Goal: Information Seeking & Learning: Check status

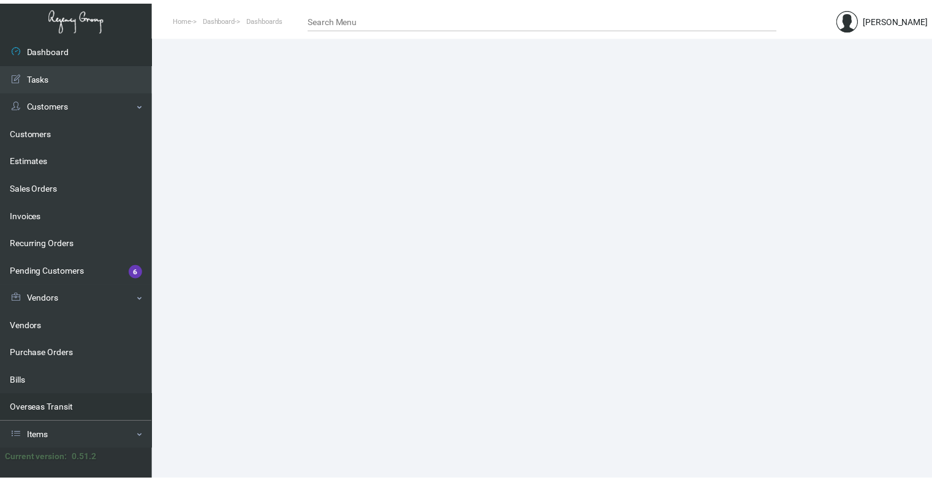
scroll to position [146, 0]
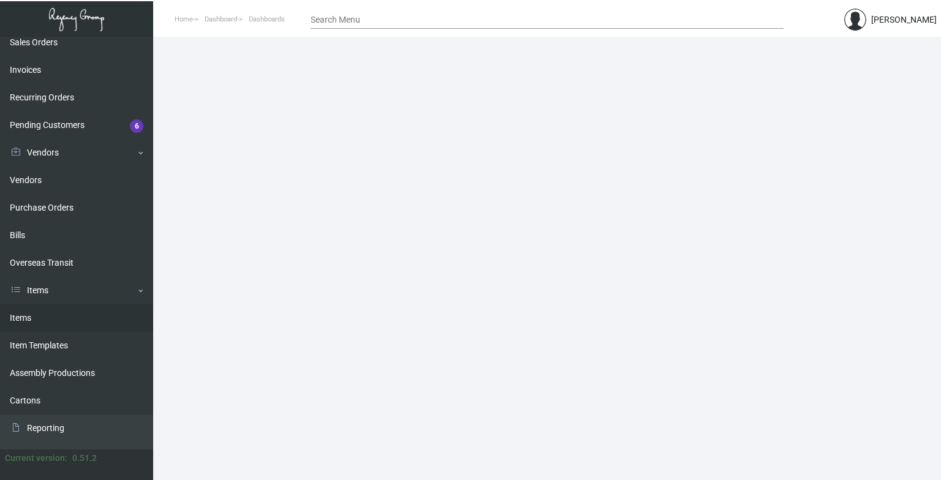
click at [41, 318] on link "Items" at bounding box center [76, 319] width 153 height 28
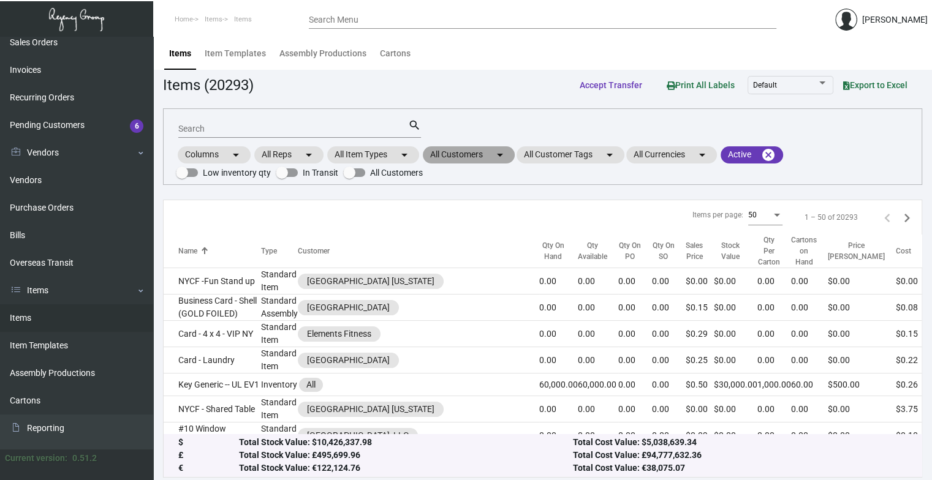
click at [484, 152] on mat-chip "All Customers arrow_drop_down" at bounding box center [469, 154] width 92 height 17
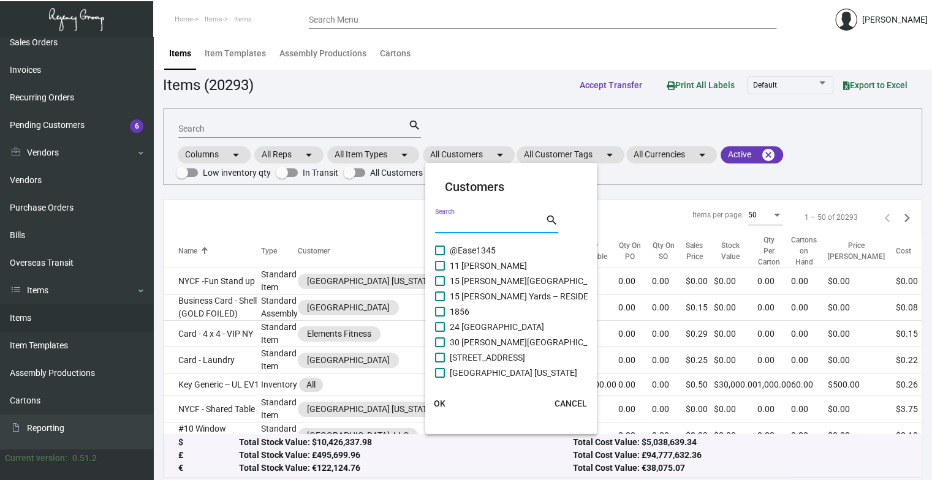
drag, startPoint x: 479, startPoint y: 225, endPoint x: 448, endPoint y: 219, distance: 31.7
click at [448, 219] on input "Search" at bounding box center [490, 224] width 110 height 10
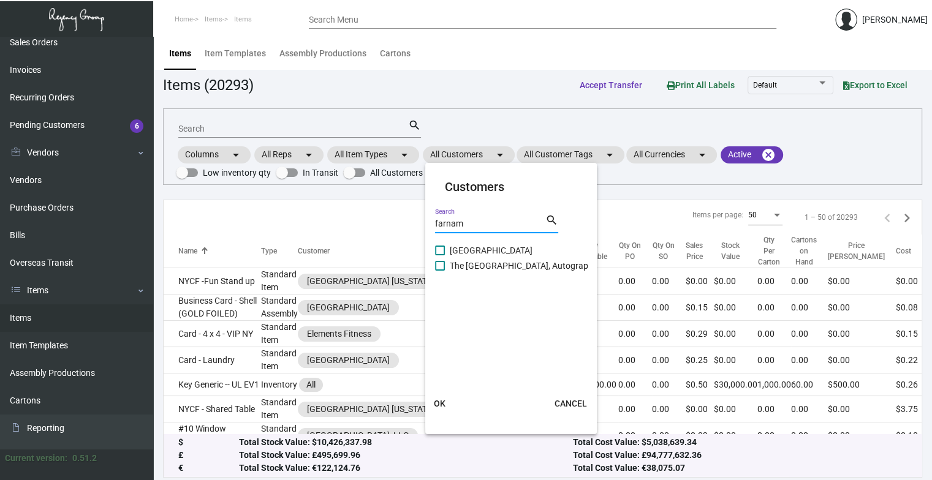
type input "farnam"
click at [496, 266] on span "The [GEOGRAPHIC_DATA], Autograph Collection" at bounding box center [541, 266] width 183 height 15
click at [440, 271] on input "The [GEOGRAPHIC_DATA], Autograph Collection" at bounding box center [439, 271] width 1 height 1
checkbox input "true"
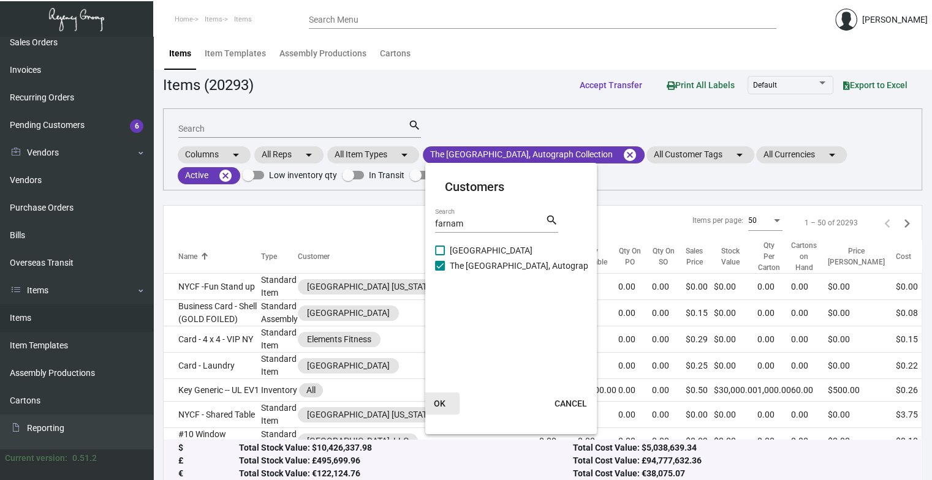
click at [447, 404] on button "OK" at bounding box center [439, 404] width 39 height 22
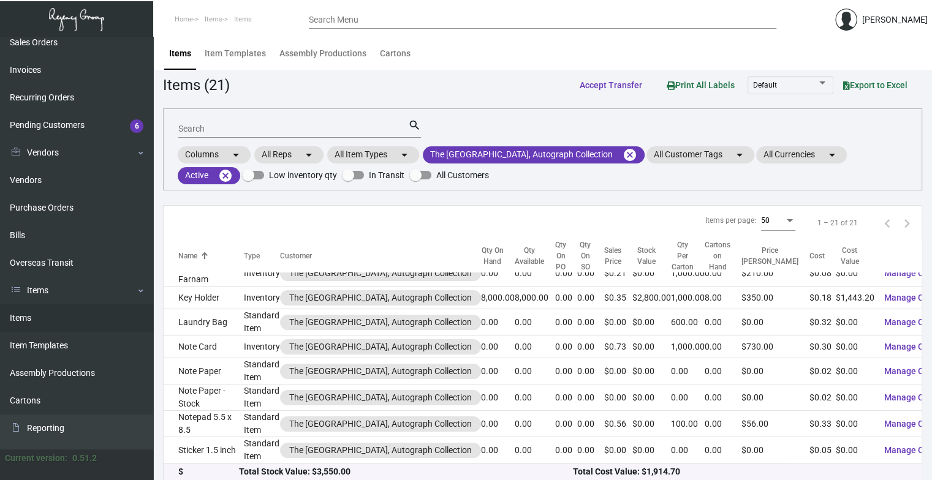
scroll to position [436, 0]
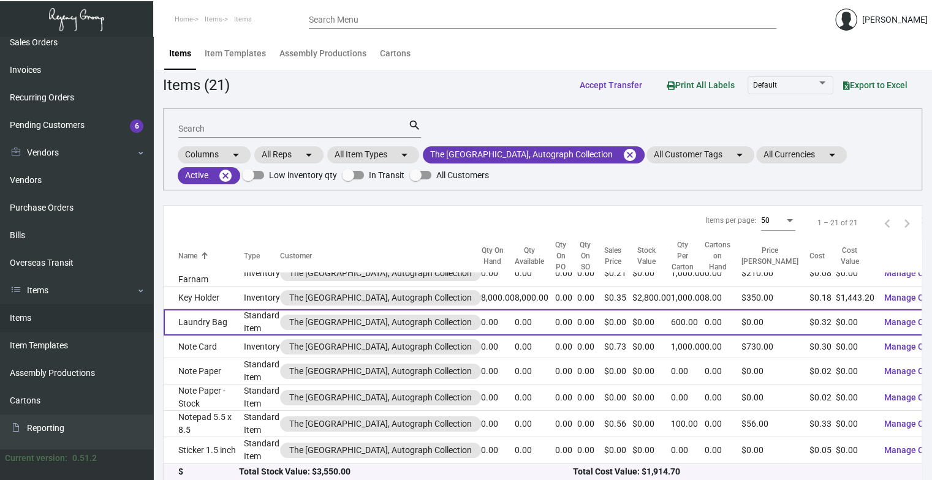
click at [244, 316] on td "Standard Item" at bounding box center [262, 322] width 36 height 26
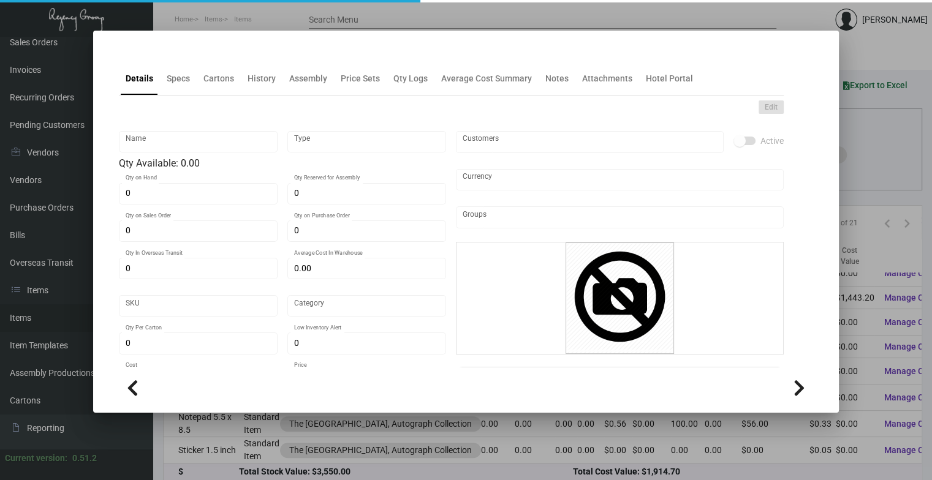
type input "Laundry Bag"
type input "Standard Item"
type input "$ 0.00"
type input "Standard"
type input "600"
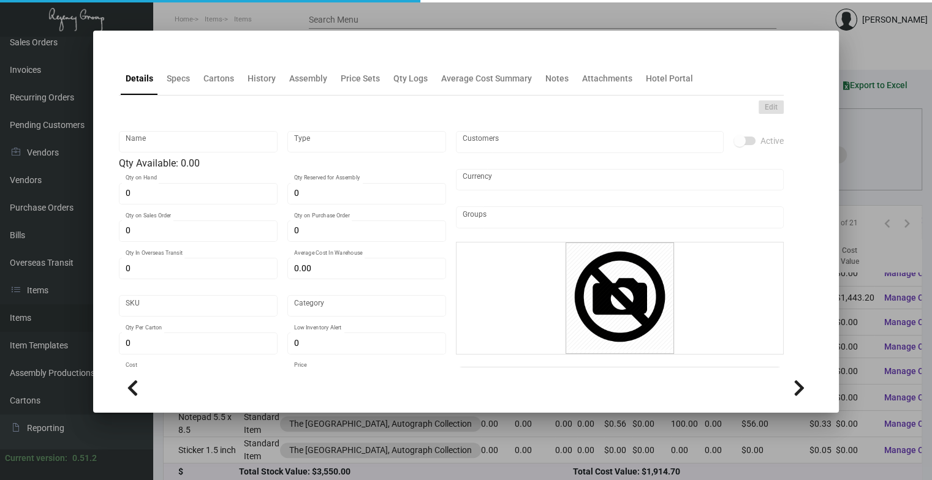
type input "$ 0.32"
type input "$ 0.00"
checkbox input "true"
type input "United States Dollar $"
click at [251, 81] on div "History" at bounding box center [262, 78] width 28 height 13
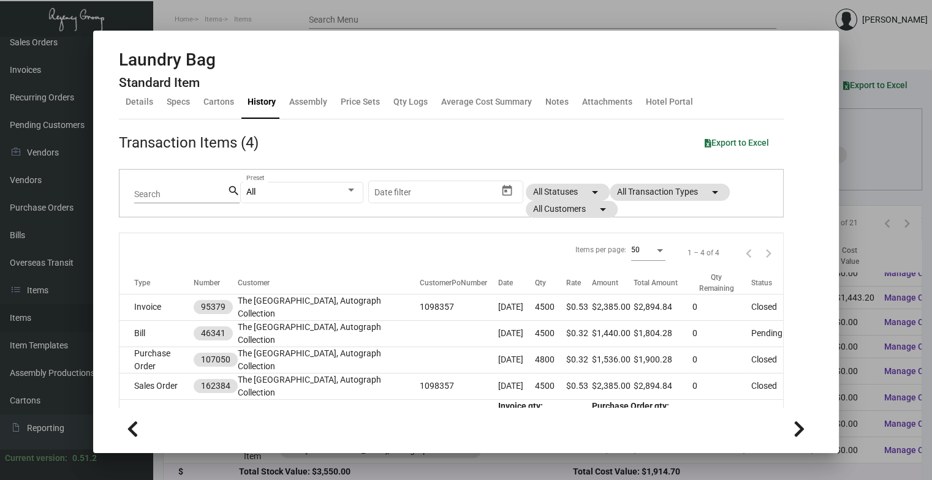
scroll to position [17, 0]
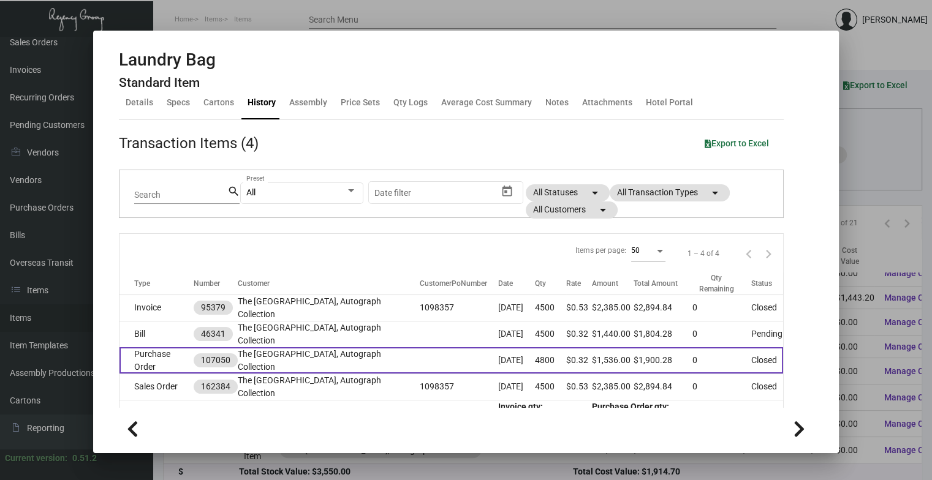
click at [463, 347] on td at bounding box center [459, 360] width 78 height 26
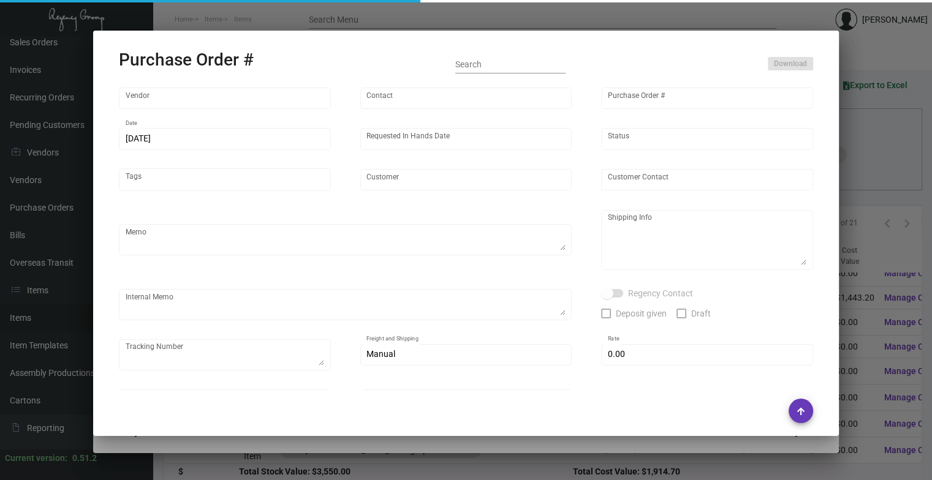
type input "POLY-PAK INDUSTRIES"
type input "[PERSON_NAME]"
type input "107050"
type input "[DATE]"
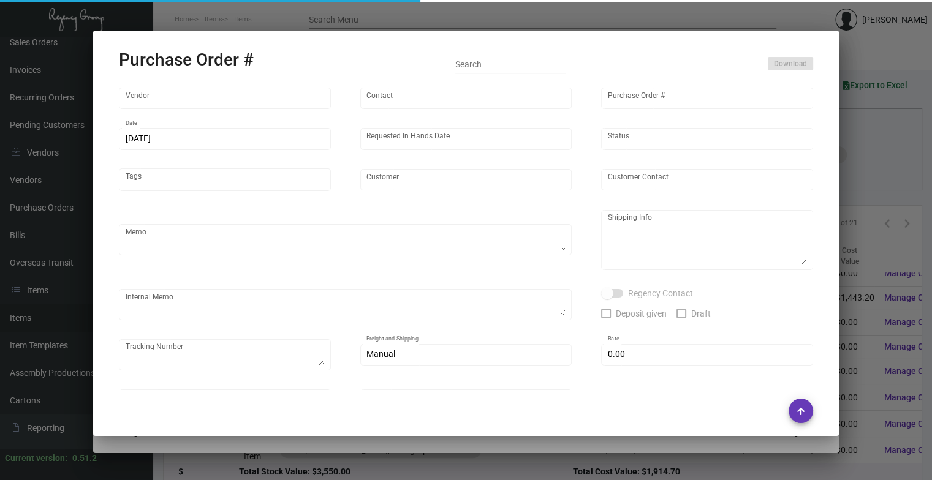
type input "The [GEOGRAPHIC_DATA], Autograph Collection"
type input "[PERSON_NAME]"
type textarea "Please pack 600/ctn.When ready to ship, contact: [EMAIL_ADDRESS][DOMAIN_NAME] f…"
type textarea "[PERSON_NAME] The [PERSON_NAME][GEOGRAPHIC_DATA] [STREET_ADDRESS]"
type input "$ 314.28"
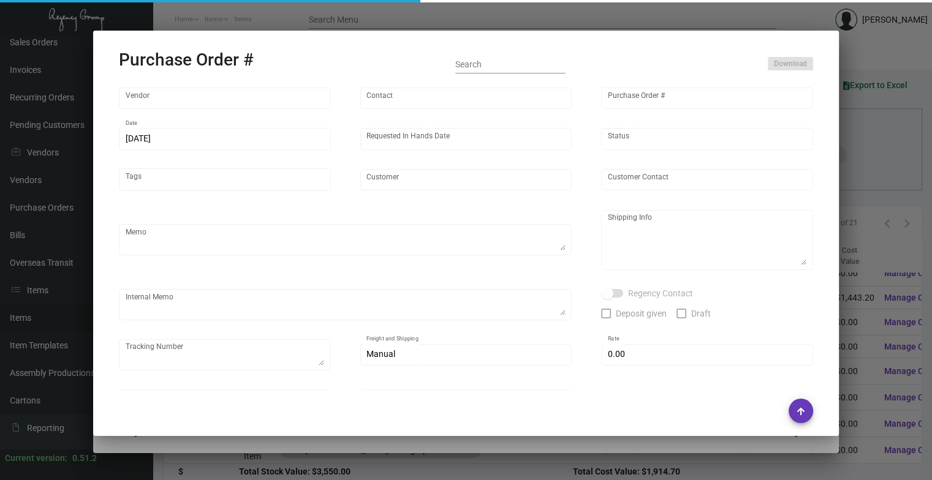
type input "United States Dollar $"
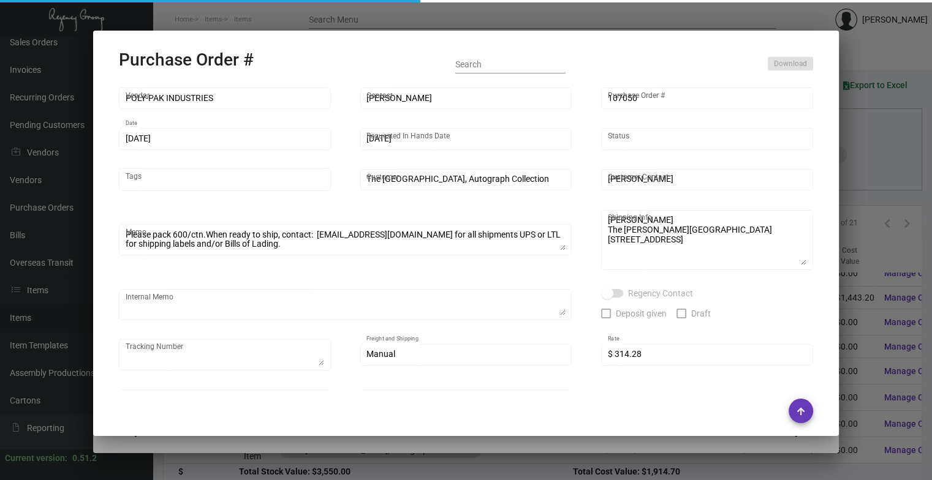
click at [459, 332] on div "Internal Memo" at bounding box center [345, 310] width 453 height 43
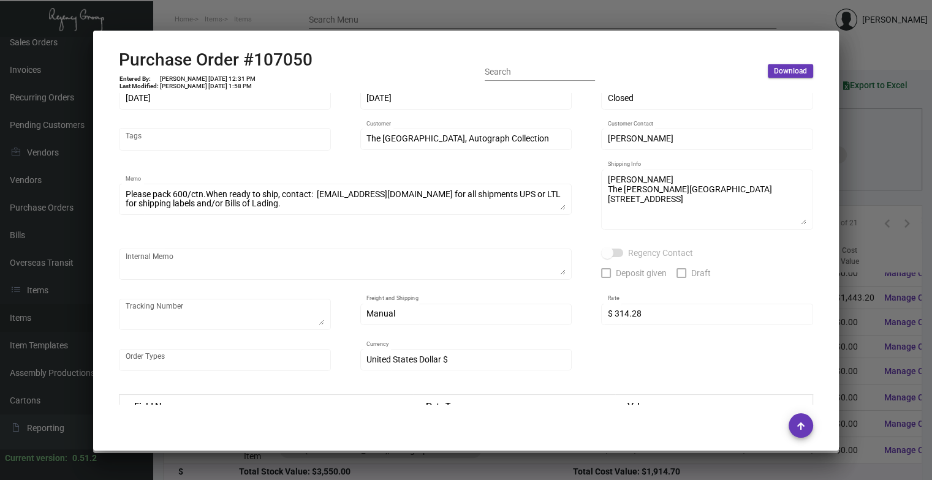
scroll to position [189, 0]
